Goal: Transaction & Acquisition: Purchase product/service

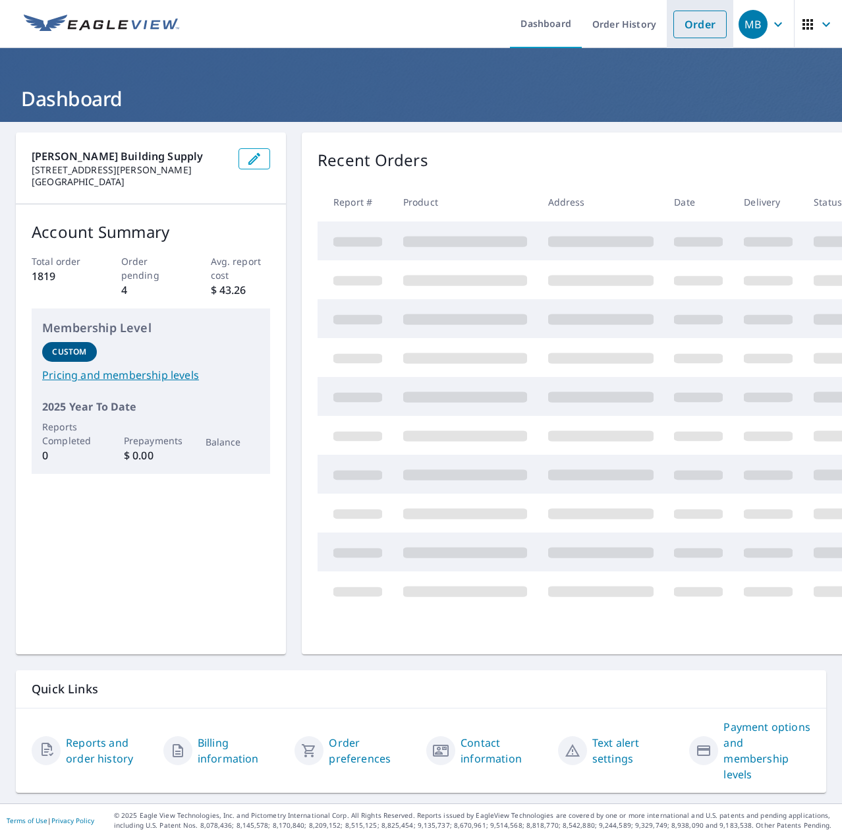
drag, startPoint x: 0, startPoint y: 0, endPoint x: 683, endPoint y: 26, distance: 683.6
click at [683, 26] on link "Order" at bounding box center [699, 25] width 53 height 28
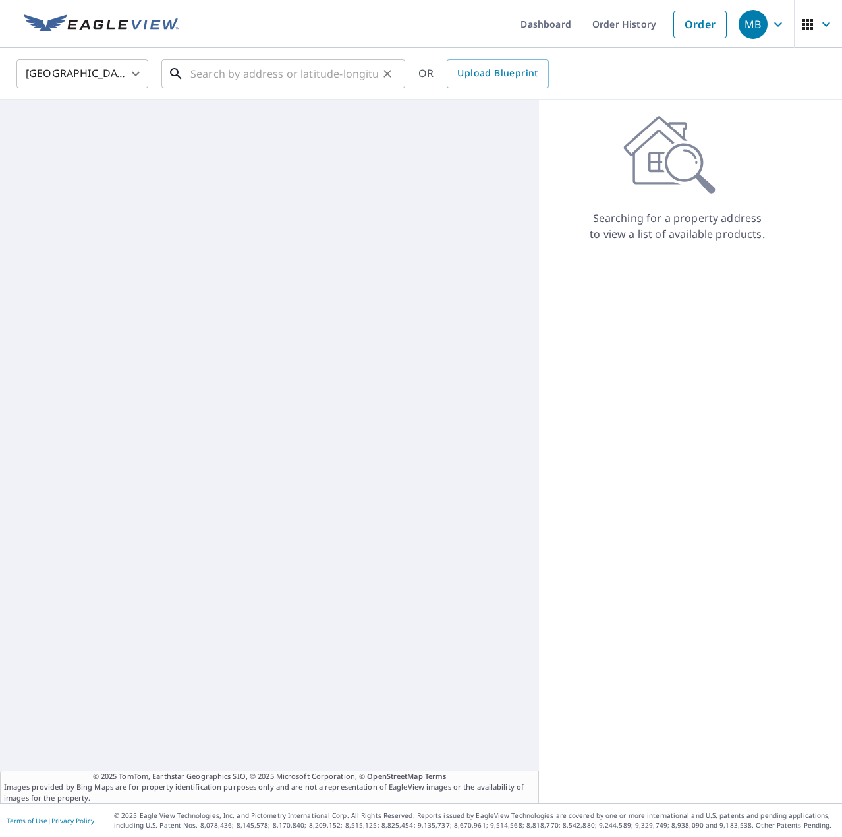
click at [321, 78] on input "text" at bounding box center [284, 73] width 188 height 37
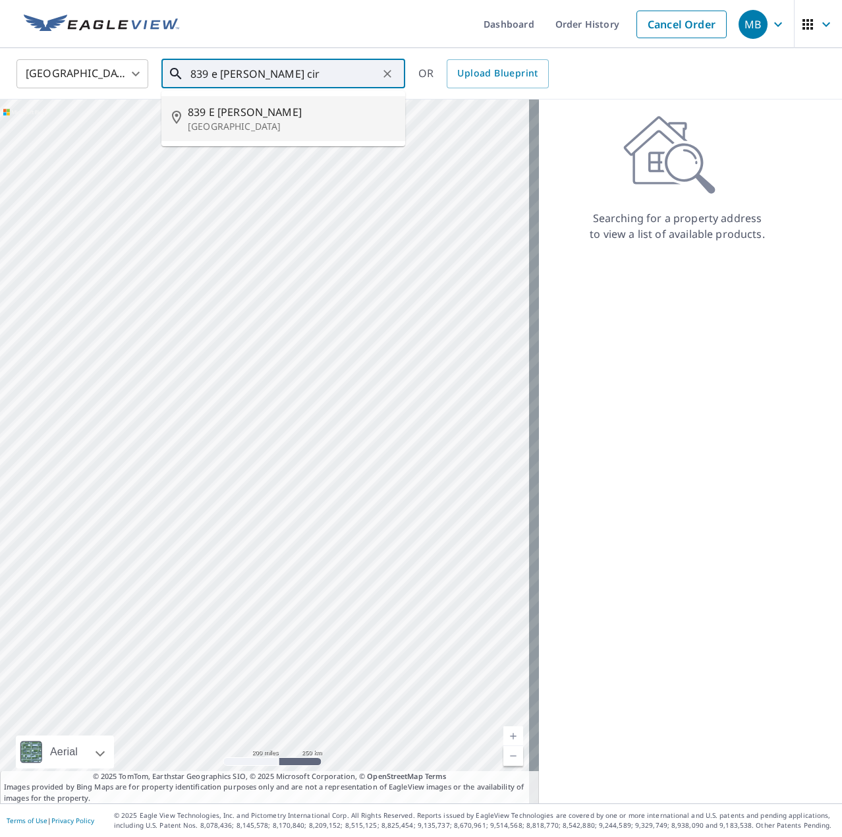
click at [281, 125] on p "[GEOGRAPHIC_DATA]" at bounding box center [291, 126] width 207 height 13
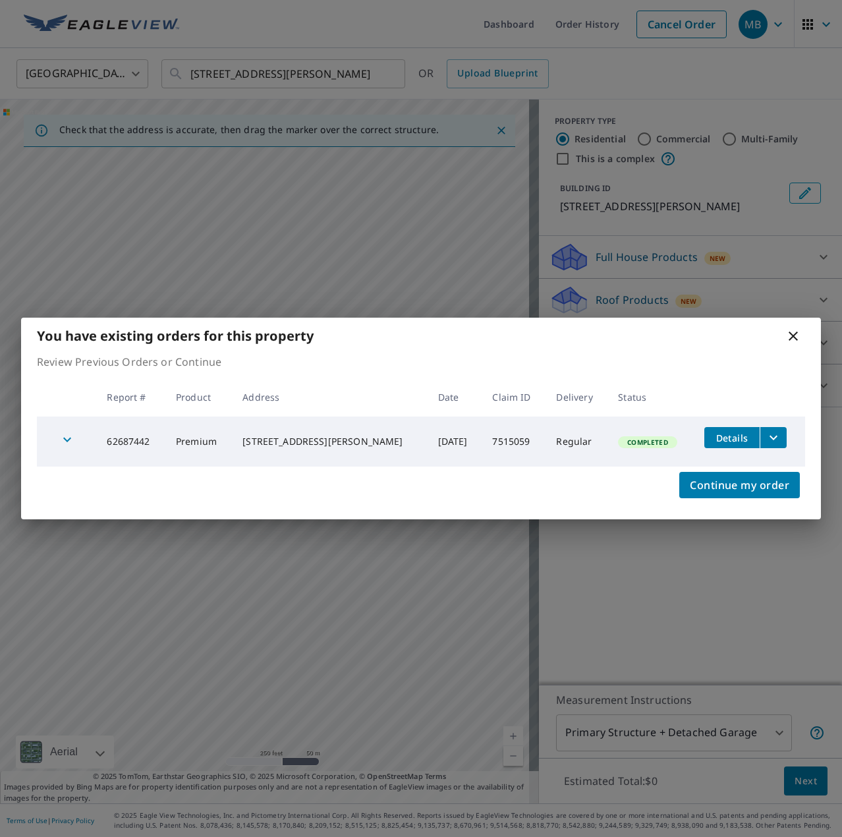
click at [653, 306] on div "You have existing orders for this property Review Previous Orders or Continue R…" at bounding box center [421, 418] width 842 height 837
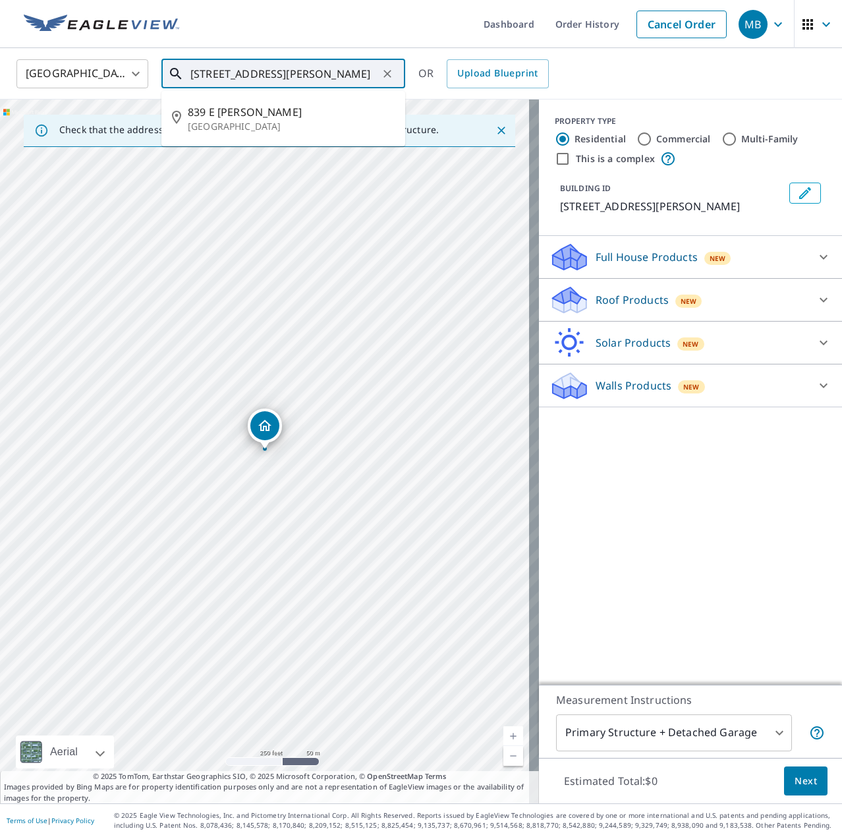
click at [285, 73] on input "[STREET_ADDRESS][PERSON_NAME]" at bounding box center [284, 73] width 188 height 37
drag, startPoint x: 283, startPoint y: 77, endPoint x: 458, endPoint y: 65, distance: 176.3
click at [458, 65] on div "[GEOGRAPHIC_DATA] [GEOGRAPHIC_DATA] ​ [STREET_ADDRESS][PERSON_NAME] ​ [STREET_A…" at bounding box center [416, 73] width 819 height 31
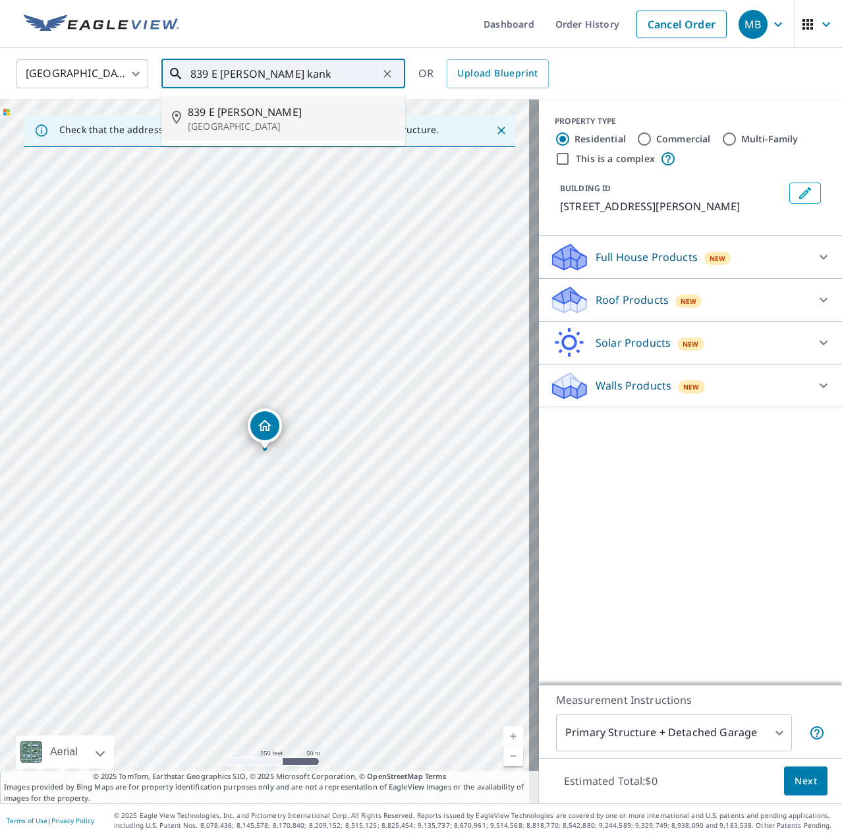
click at [275, 130] on p "[GEOGRAPHIC_DATA]" at bounding box center [291, 126] width 207 height 13
type input "[STREET_ADDRESS][PERSON_NAME]"
